Goal: Check status: Check status

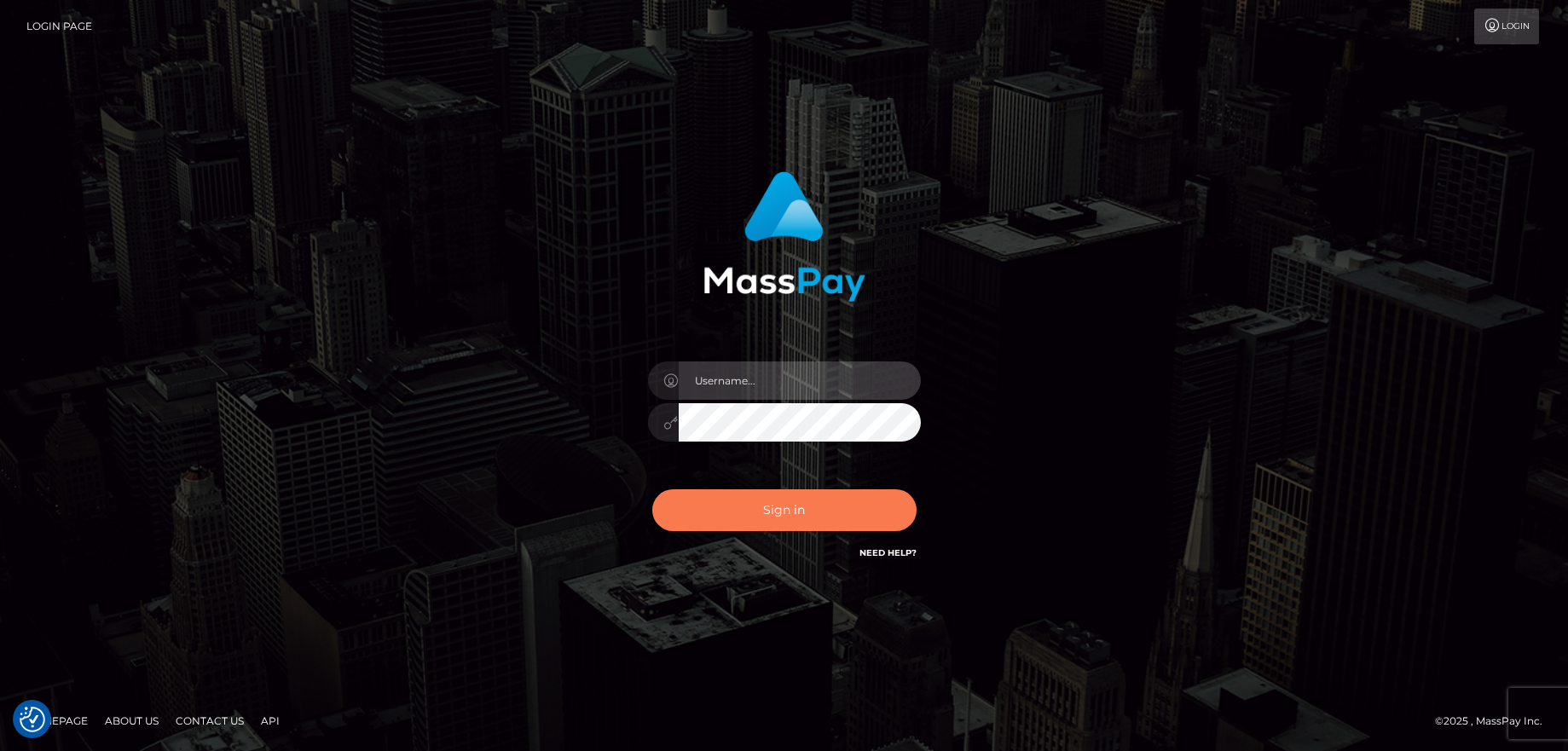
type input "balsaberisic"
click at [765, 509] on button "Sign in" at bounding box center [784, 509] width 264 height 41
type input "balsaberisic"
click at [763, 509] on button "Sign in" at bounding box center [784, 509] width 264 height 41
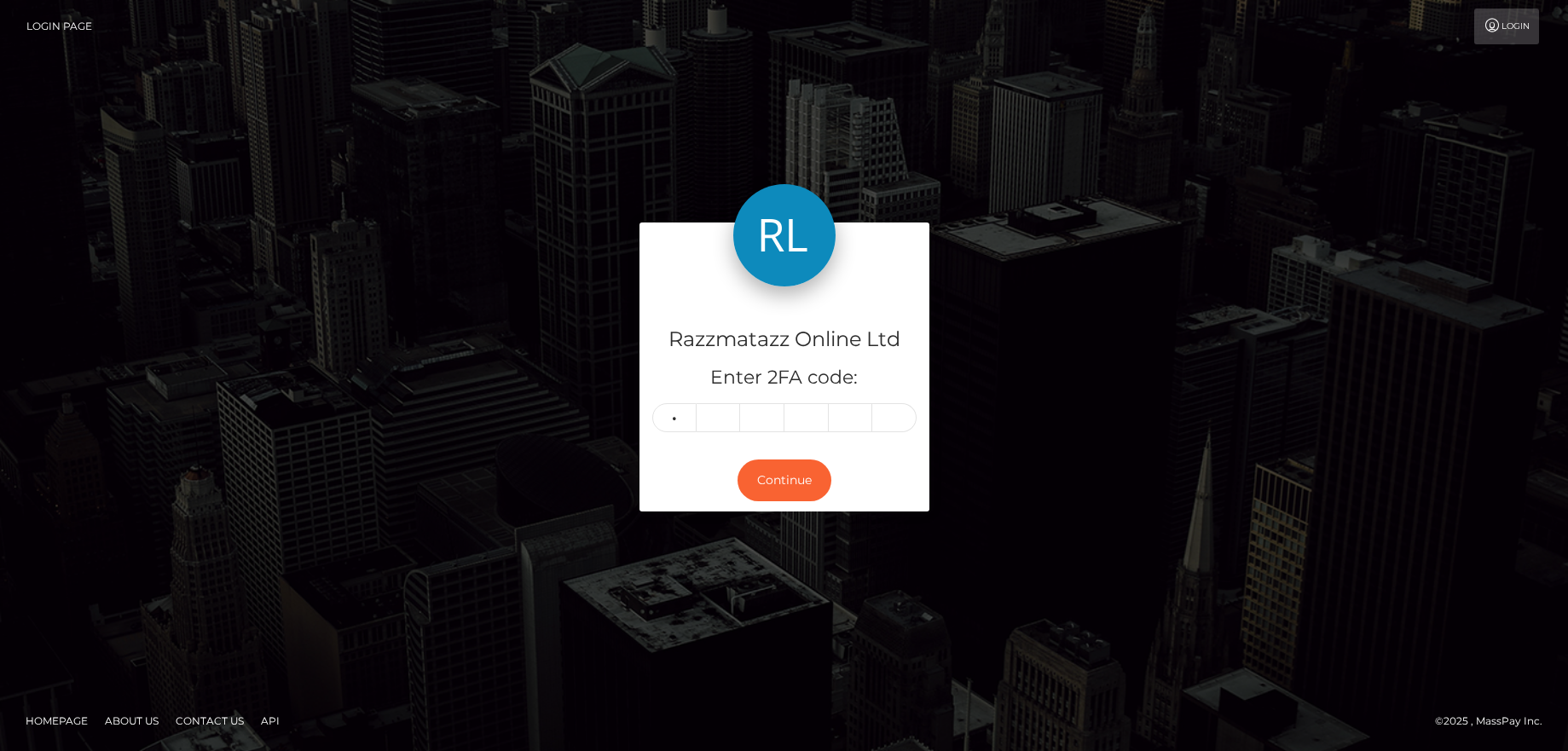
type input "8"
type input "6"
type input "8"
type input "9"
type input "5"
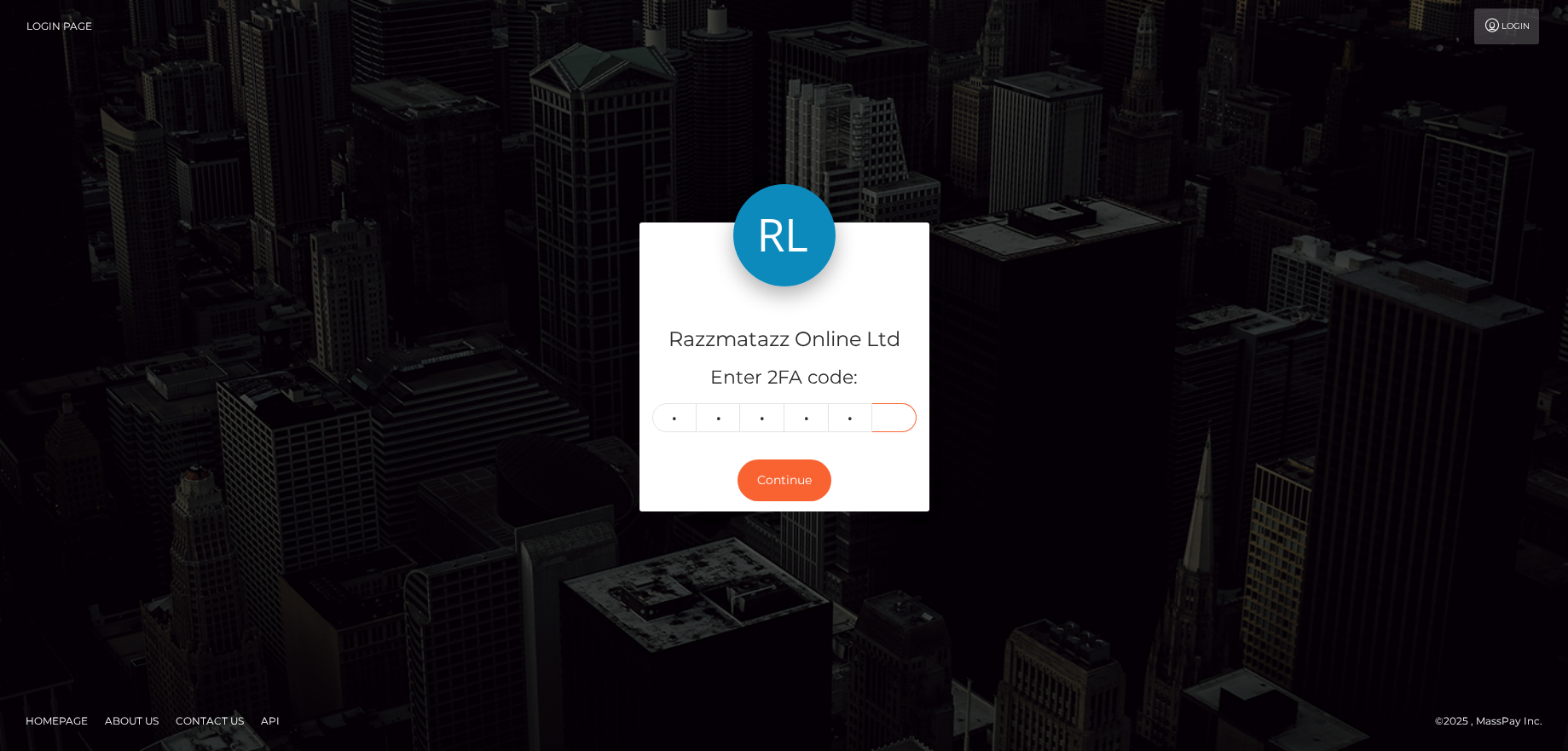
type input "3"
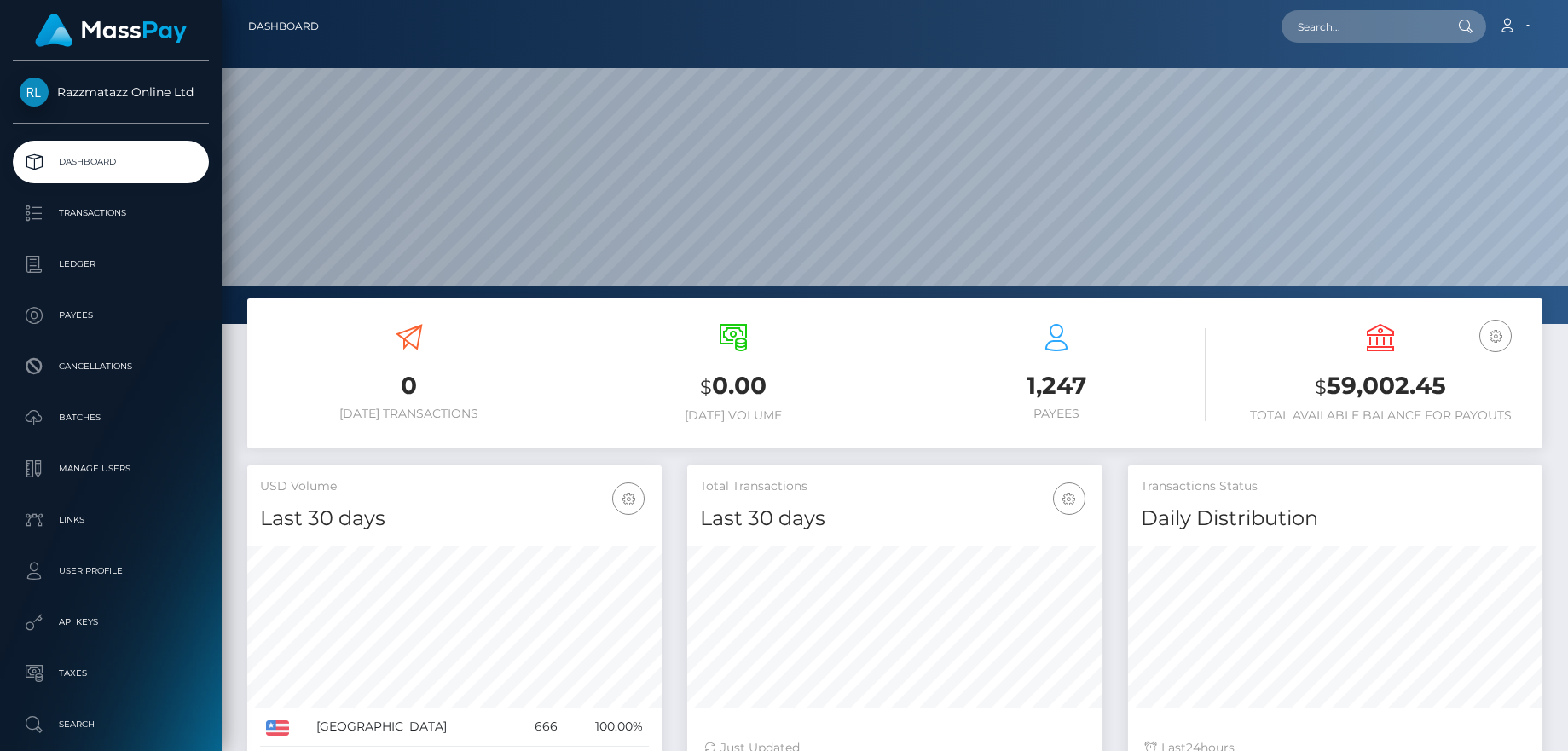
scroll to position [303, 415]
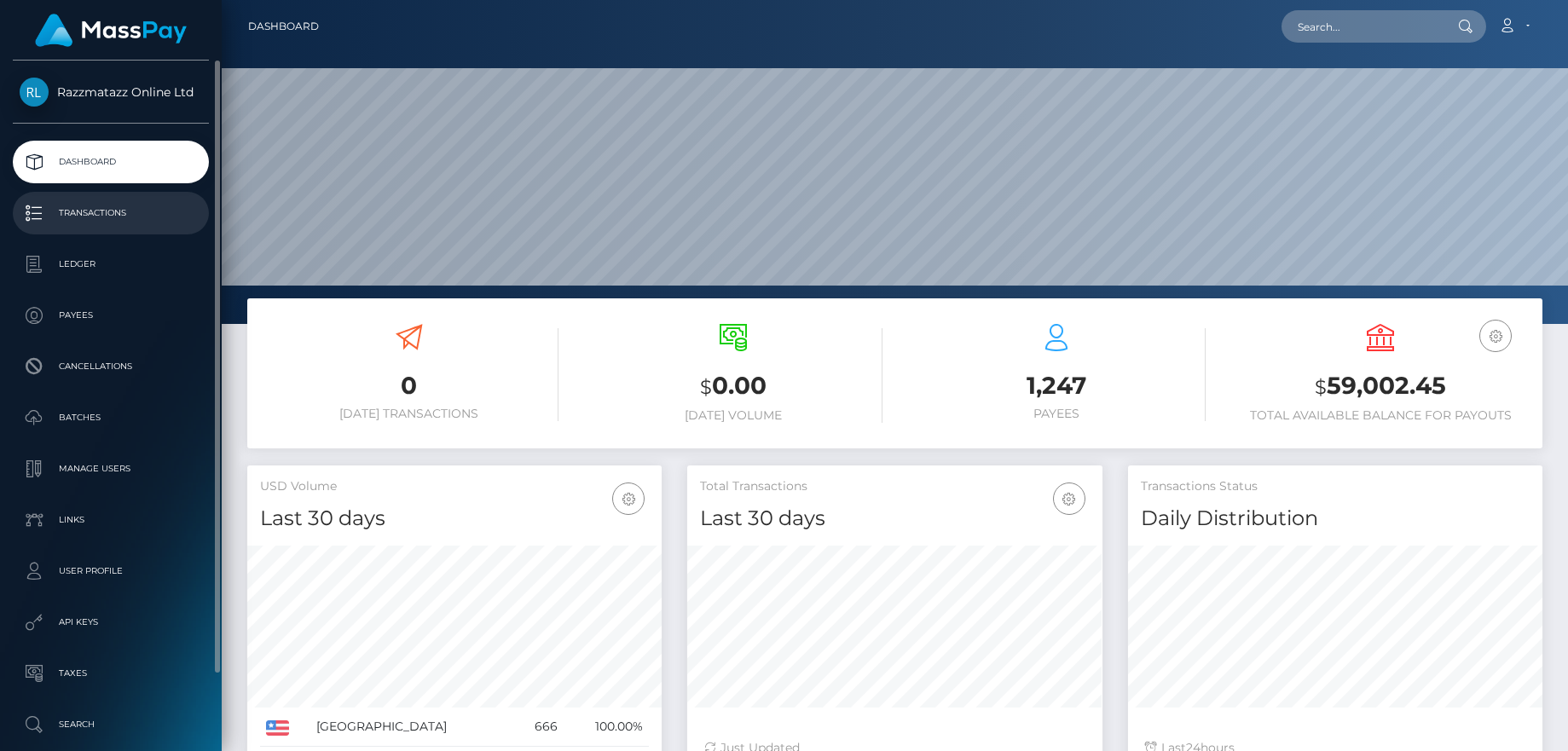
click at [195, 214] on p "Transactions" at bounding box center [110, 213] width 183 height 26
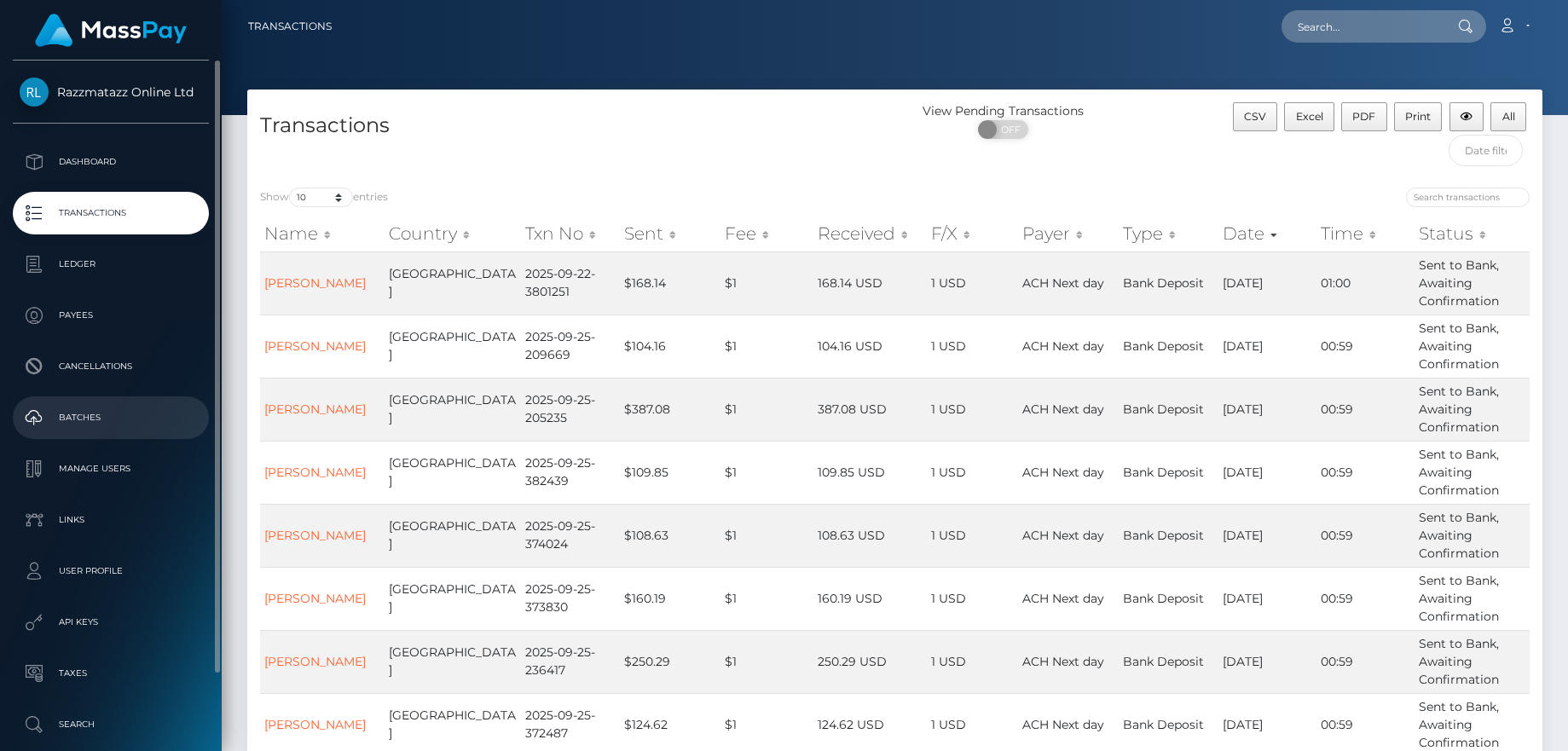
click at [117, 421] on p "Batches" at bounding box center [110, 417] width 183 height 26
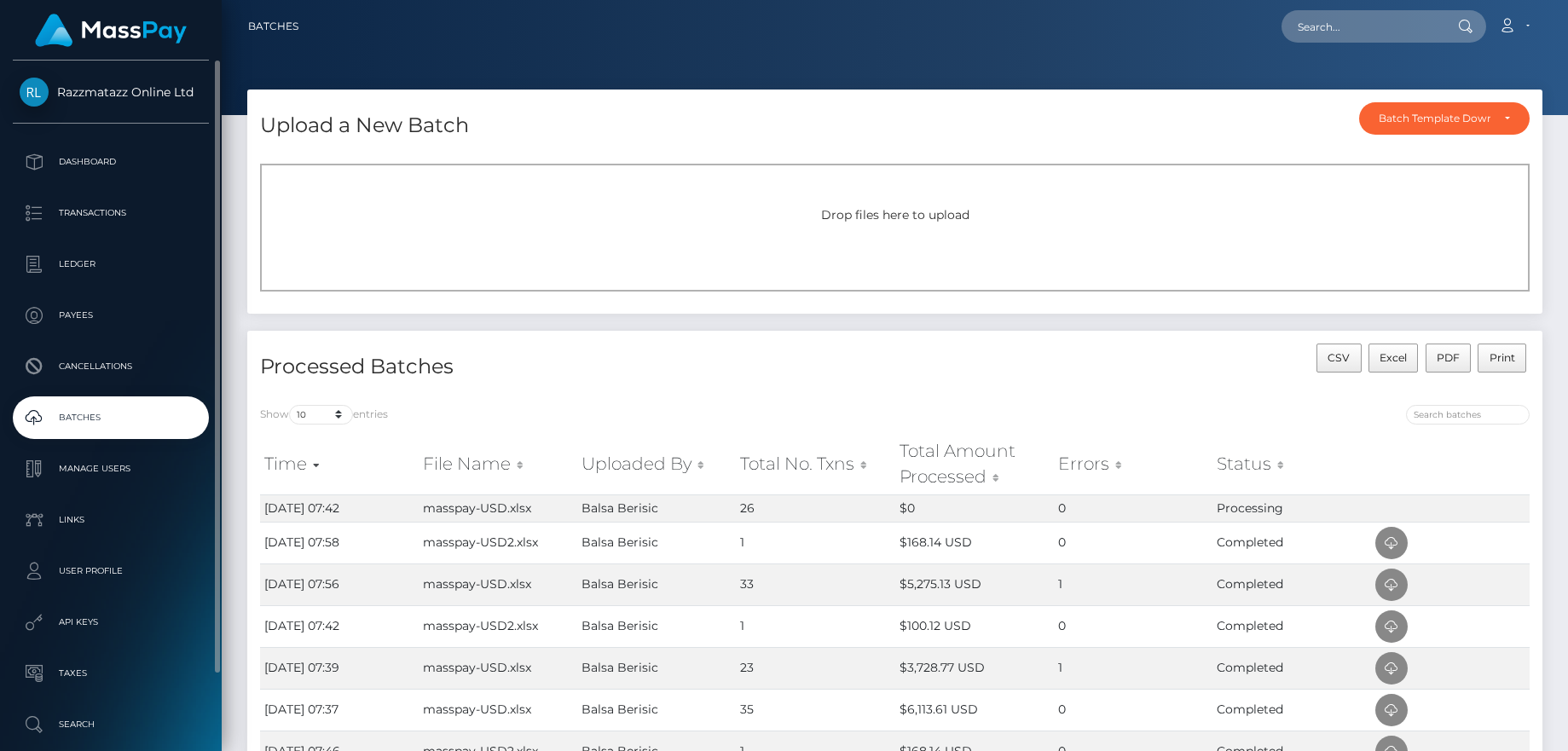
click at [164, 395] on ul "Dashboard Transactions Ledger Payees Cancellations Batches Links" at bounding box center [110, 443] width 222 height 605
click at [162, 417] on p "Batches" at bounding box center [110, 417] width 183 height 26
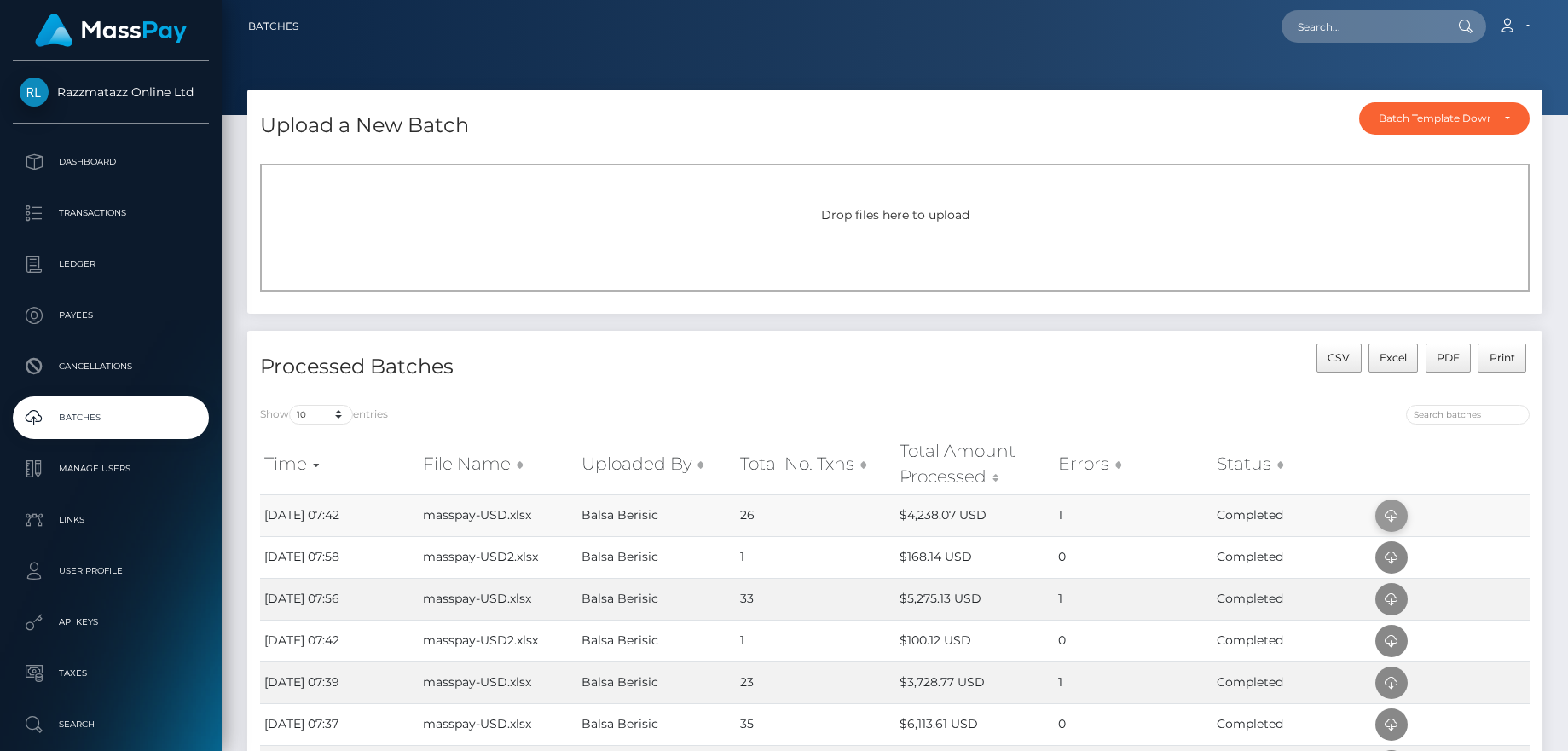
click at [1382, 510] on icon at bounding box center [1391, 516] width 20 height 21
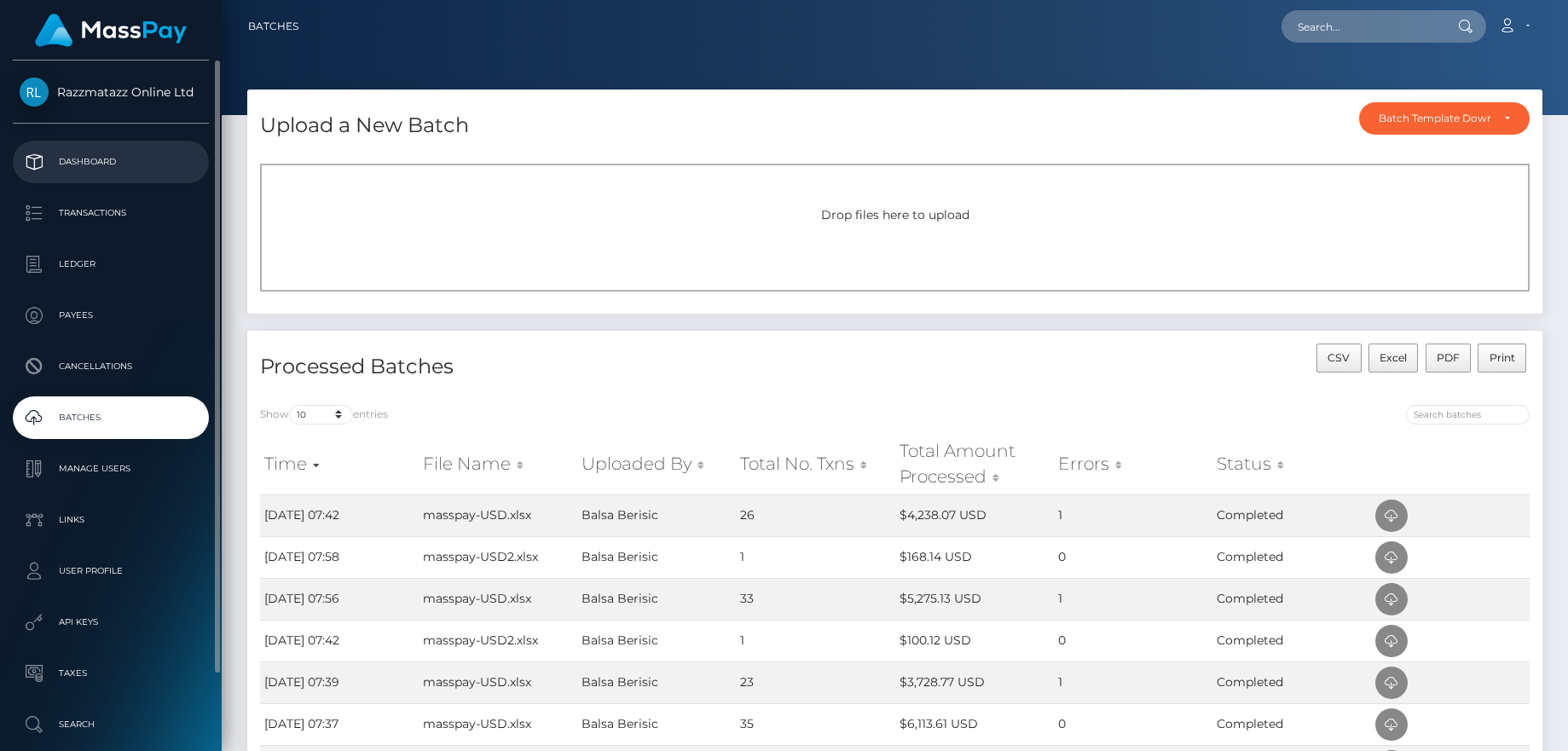
click at [117, 147] on link "Dashboard" at bounding box center [110, 161] width 196 height 42
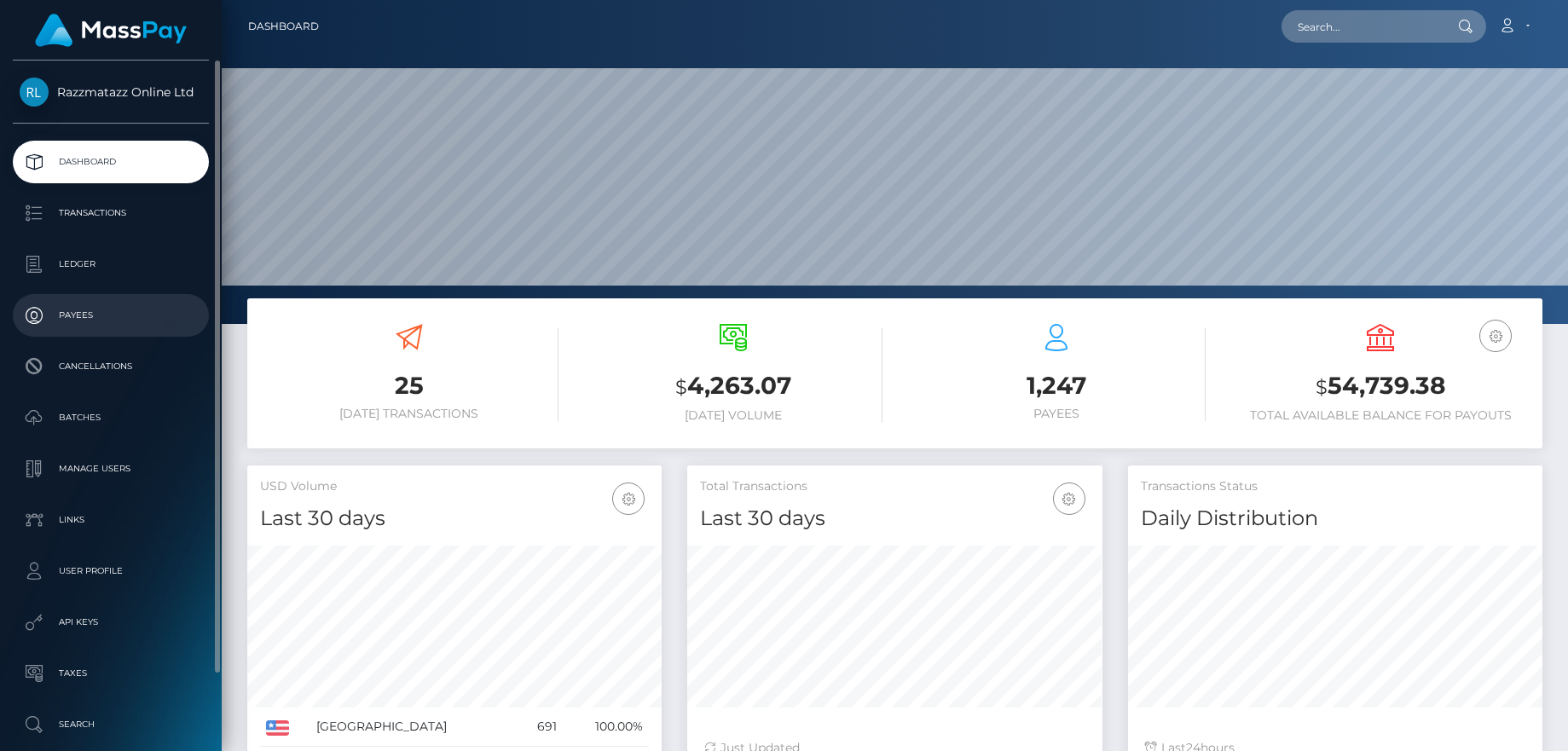
scroll to position [303, 415]
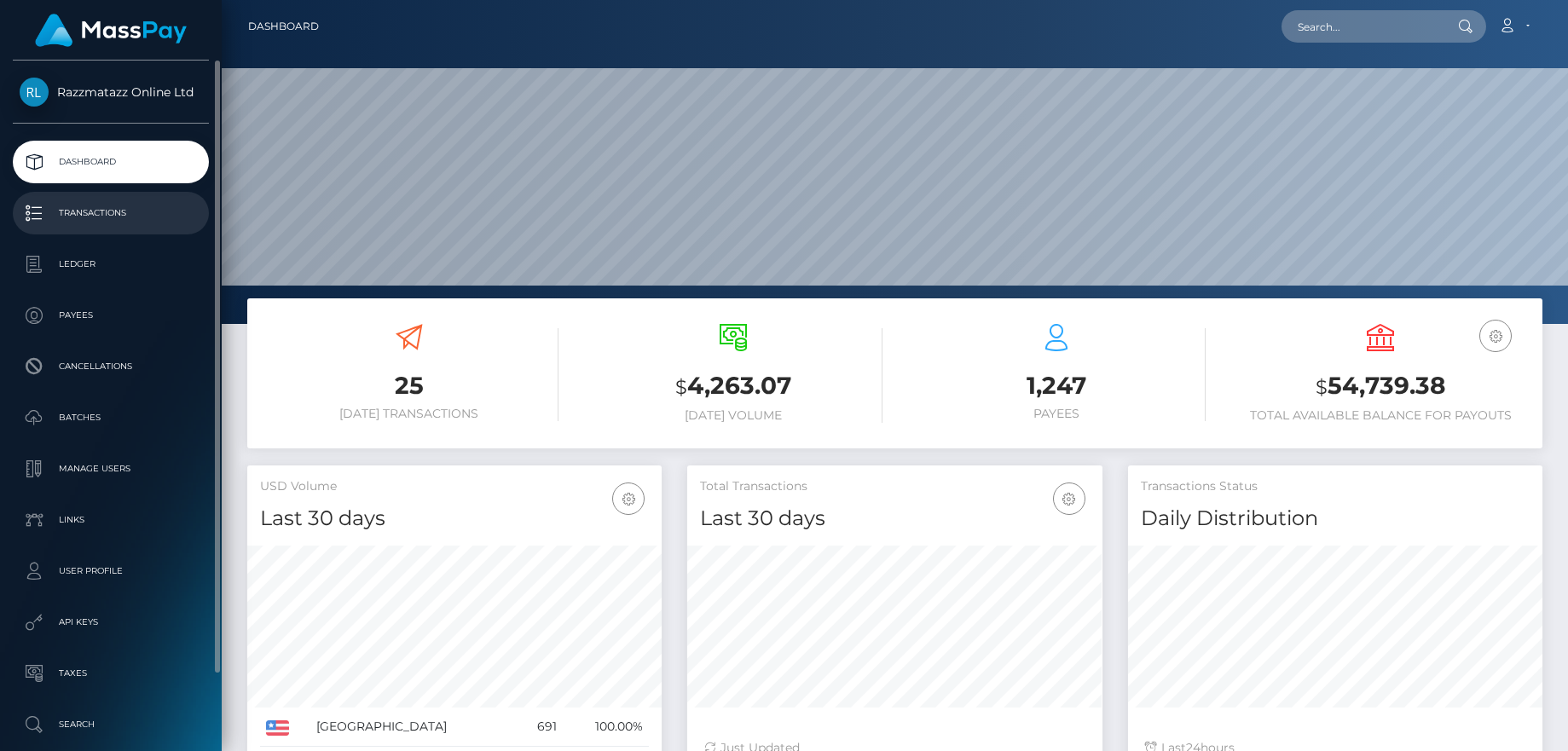
click at [95, 216] on p "Transactions" at bounding box center [110, 213] width 183 height 26
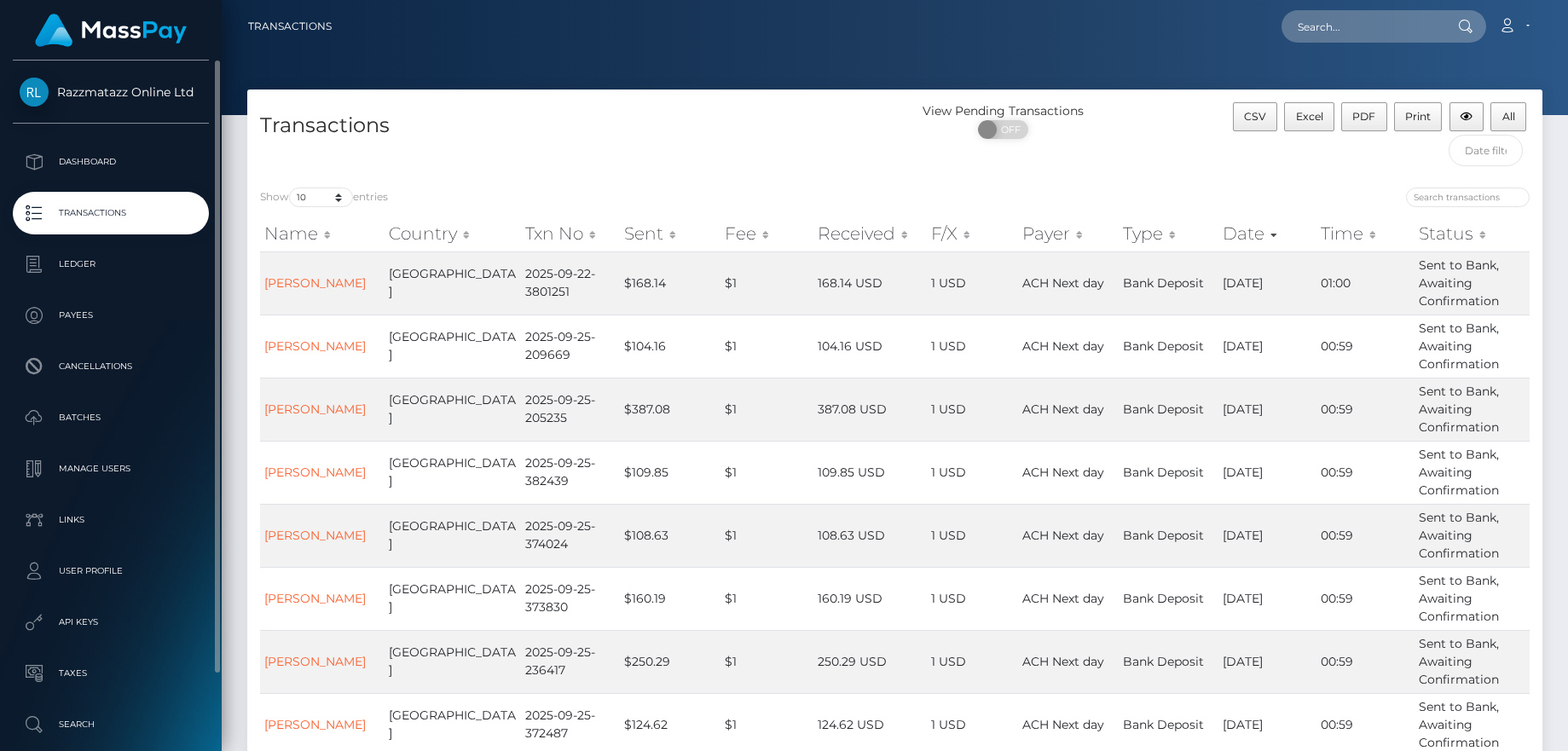
click at [132, 212] on p "Transactions" at bounding box center [110, 213] width 183 height 26
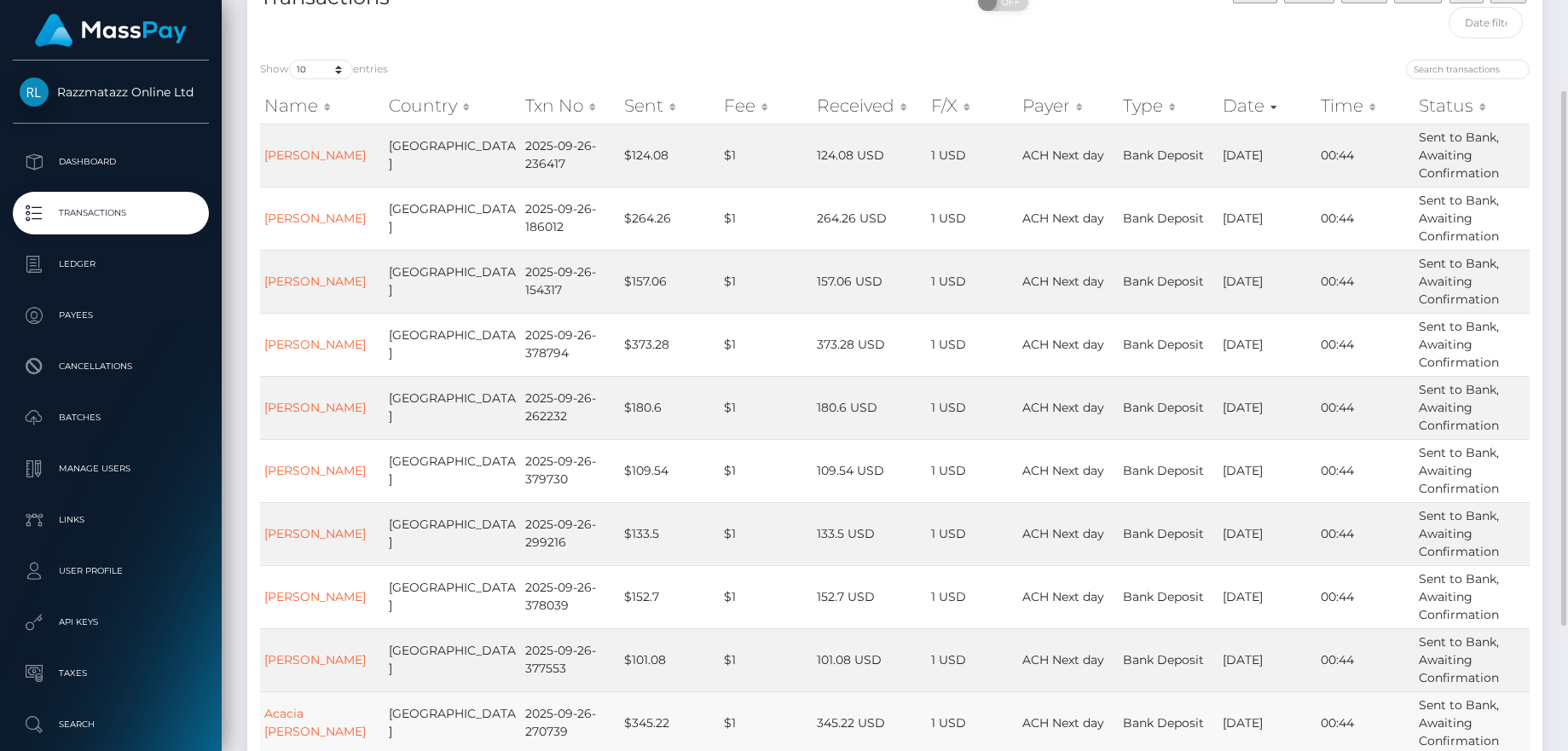
scroll to position [304, 0]
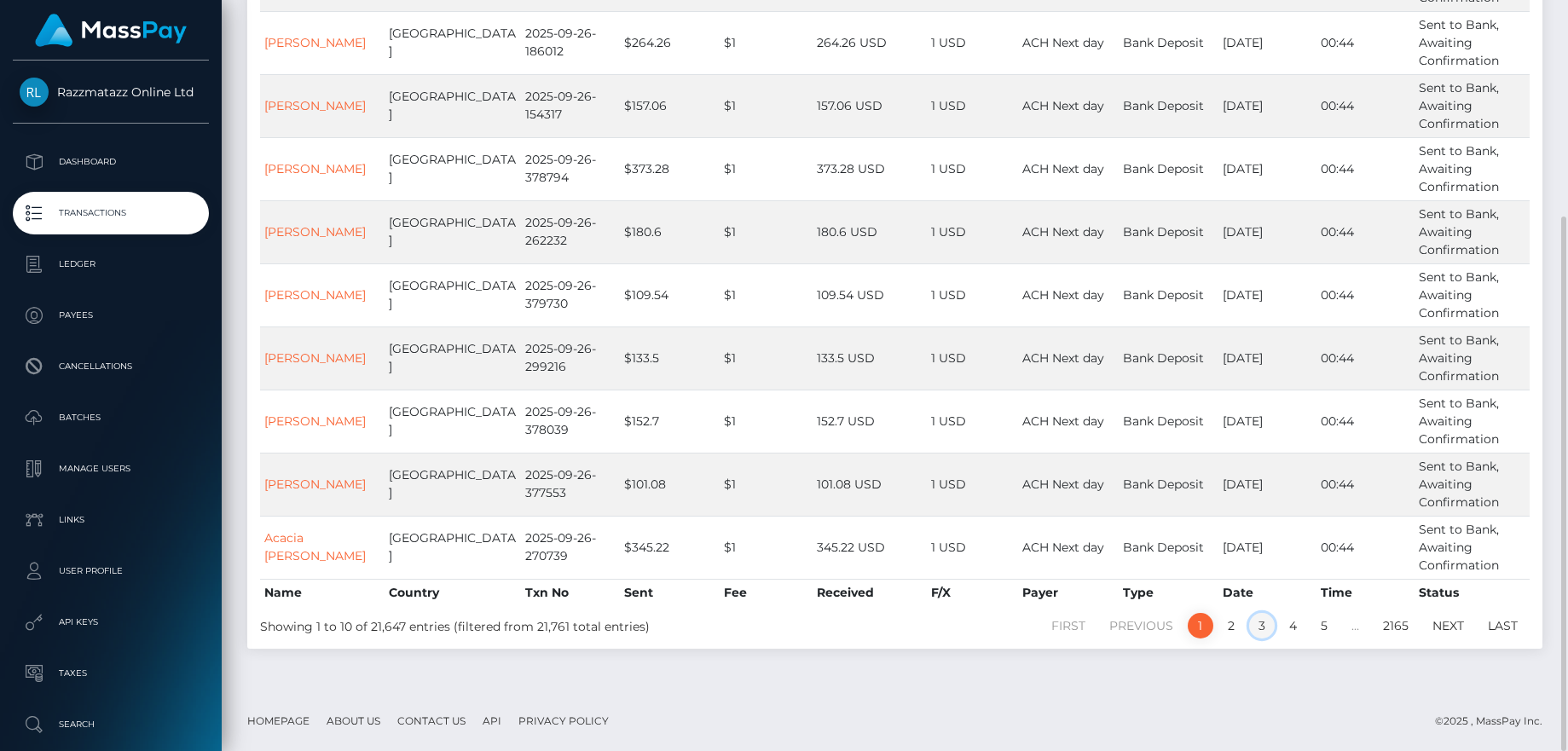
click at [1272, 621] on link "3" at bounding box center [1262, 625] width 26 height 26
click at [1228, 638] on div "First Previous 1 2 3 4 5 … 2165 Next Last" at bounding box center [1165, 625] width 756 height 29
click at [1229, 629] on link "2" at bounding box center [1231, 625] width 26 height 26
click at [1204, 616] on link "1" at bounding box center [1200, 625] width 26 height 26
